Goal: Navigation & Orientation: Find specific page/section

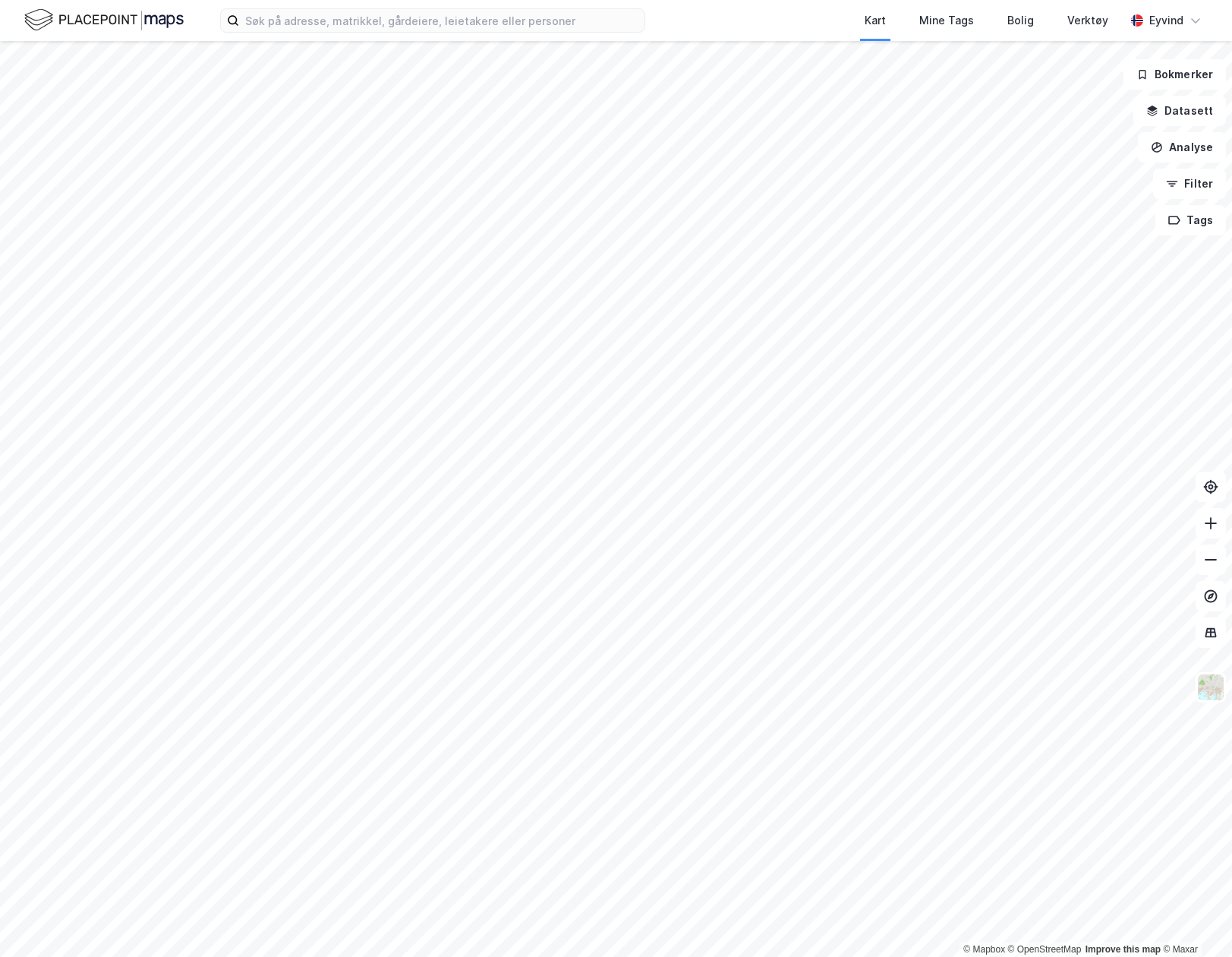
click at [1231, 194] on div at bounding box center [616, 478] width 1232 height 957
click at [1204, 537] on button at bounding box center [1211, 524] width 30 height 30
click at [1210, 529] on icon at bounding box center [1211, 523] width 15 height 15
click at [1207, 526] on icon at bounding box center [1211, 523] width 15 height 15
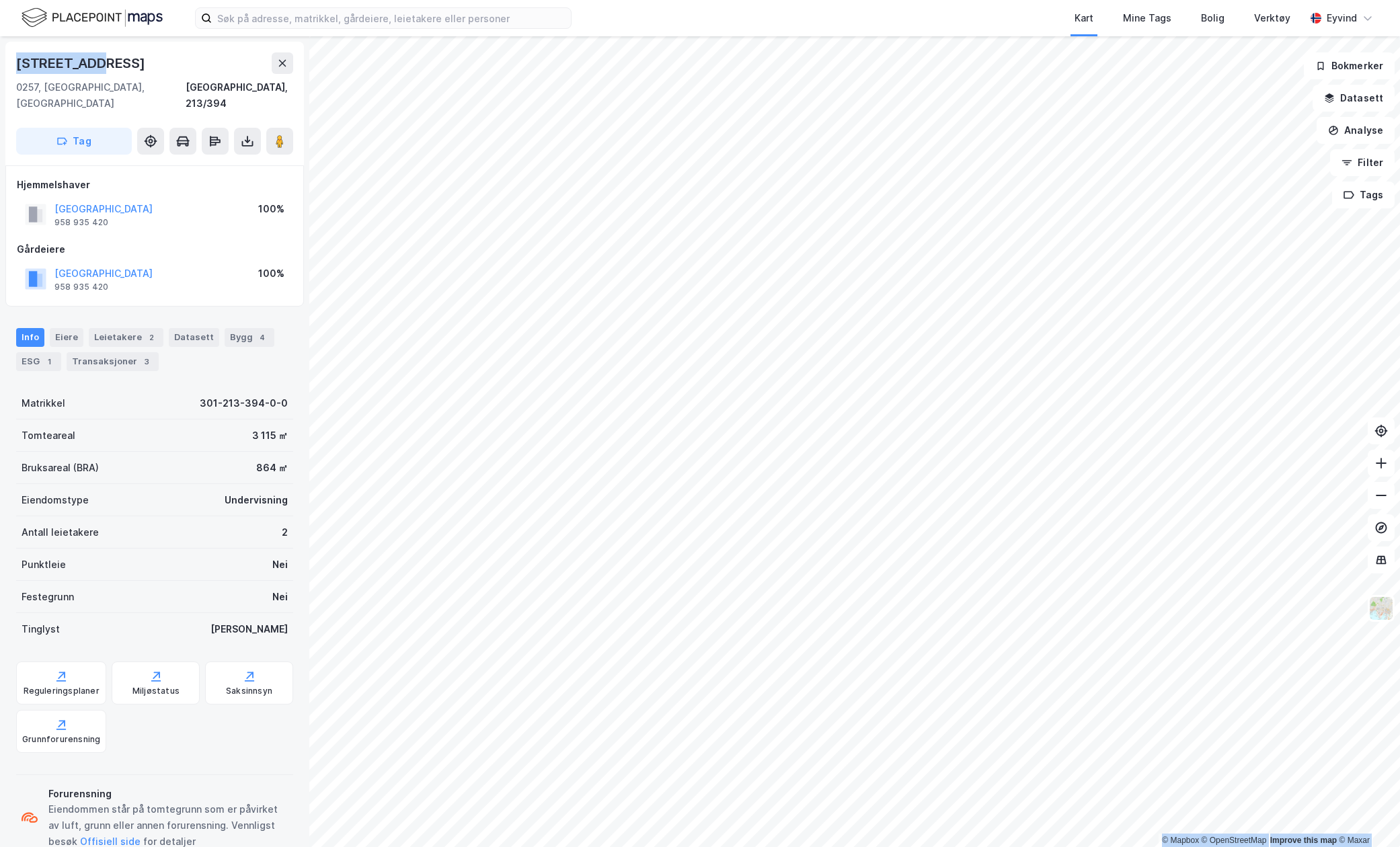
drag, startPoint x: 120, startPoint y: 62, endPoint x: -13, endPoint y: 69, distance: 133.2
click at [0, 69] on html "Kart Mine Tags Bolig Verktøy Eyvind © Mapbox © OpenStreetMap Improve this map ©…" at bounding box center [700, 423] width 1400 height 847
copy div "© Mapbox © OpenStreetMap Improve this map © Maxar [STREET_ADDRESS]"
